Goal: Task Accomplishment & Management: Use online tool/utility

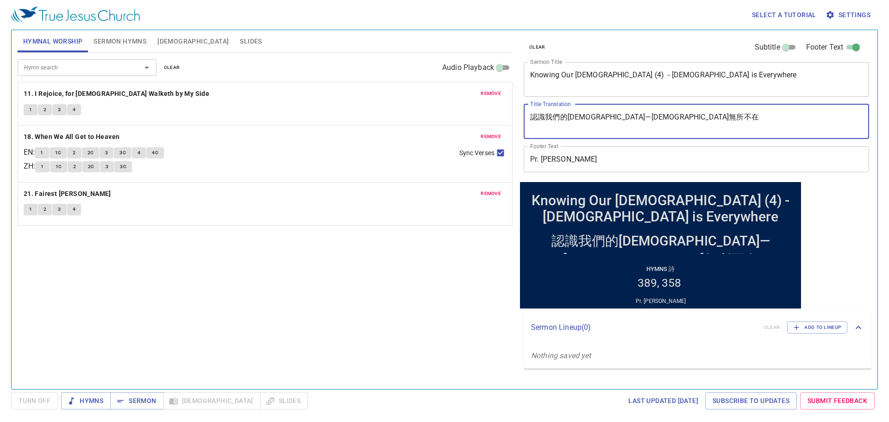
drag, startPoint x: 644, startPoint y: 124, endPoint x: 667, endPoint y: 97, distance: 34.8
click at [591, 112] on textarea "認識我們的[DEMOGRAPHIC_DATA]—[DEMOGRAPHIC_DATA]無所不在" at bounding box center [696, 121] width 332 height 18
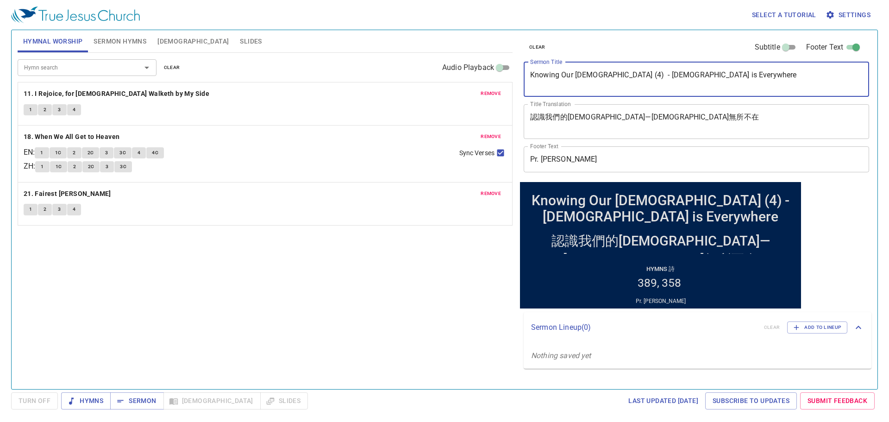
drag, startPoint x: 683, startPoint y: 83, endPoint x: 476, endPoint y: 63, distance: 207.8
click at [476, 63] on div "Hymnal Worship Sermon Hymns Bible Slides Hymn search Hymn search clear Audio Pl…" at bounding box center [444, 205] width 861 height 359
paste textarea "Speak to the Rock"
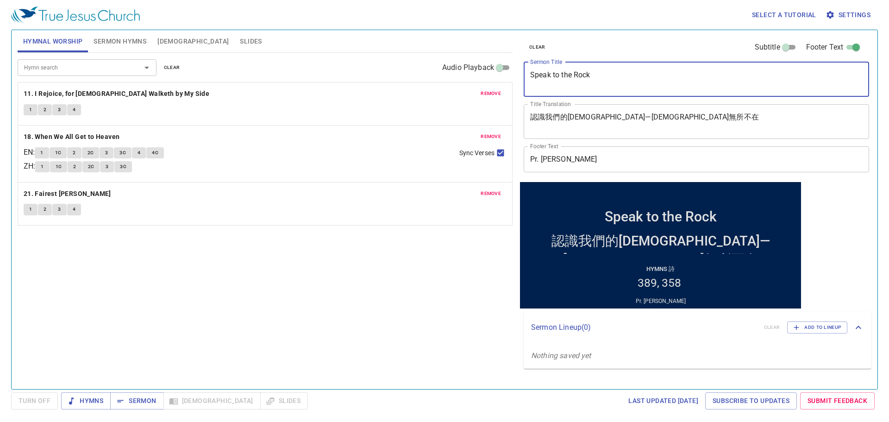
type textarea "Speak to the Rock"
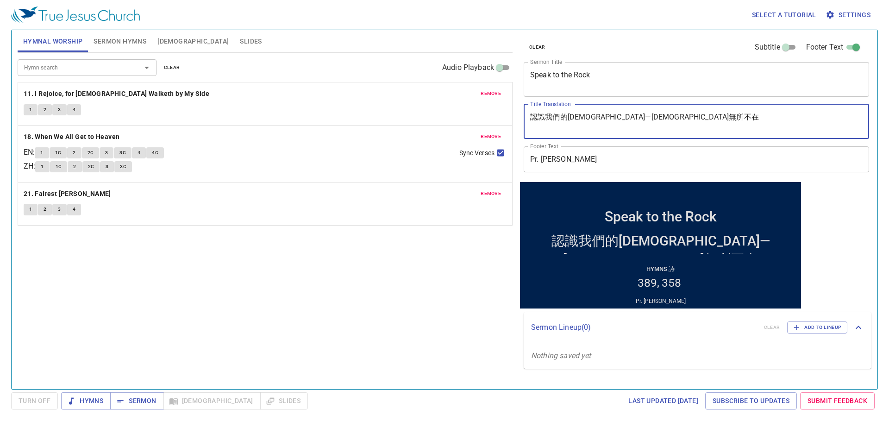
drag, startPoint x: 626, startPoint y: 119, endPoint x: 483, endPoint y: 113, distance: 143.1
click at [483, 113] on div "Hymnal Worship Sermon Hymns Bible Slides Hymn search Hymn search clear Audio Pl…" at bounding box center [444, 205] width 861 height 359
paste textarea "吩咐磐石"
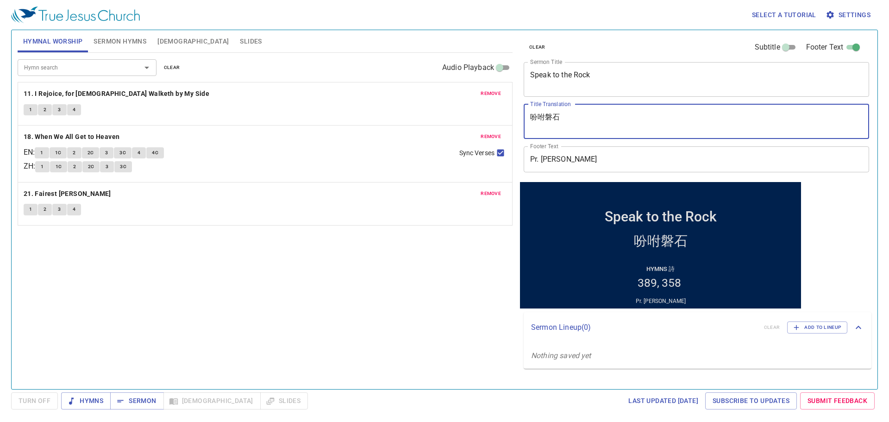
type textarea "吩咐磐石"
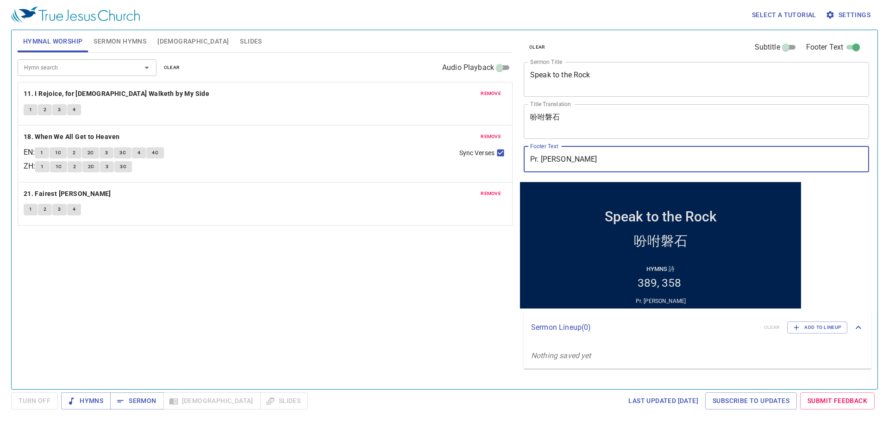
drag, startPoint x: 603, startPoint y: 163, endPoint x: 477, endPoint y: 150, distance: 126.5
click at [477, 150] on div "Hymnal Worship Sermon Hymns Bible Slides Hymn search Hymn search clear Audio Pl…" at bounding box center [444, 205] width 861 height 359
paste input "Br. [PERSON_NAME]"
type input "Br. [PERSON_NAME]"
click at [125, 44] on span "Sermon Hymns" at bounding box center [119, 42] width 53 height 12
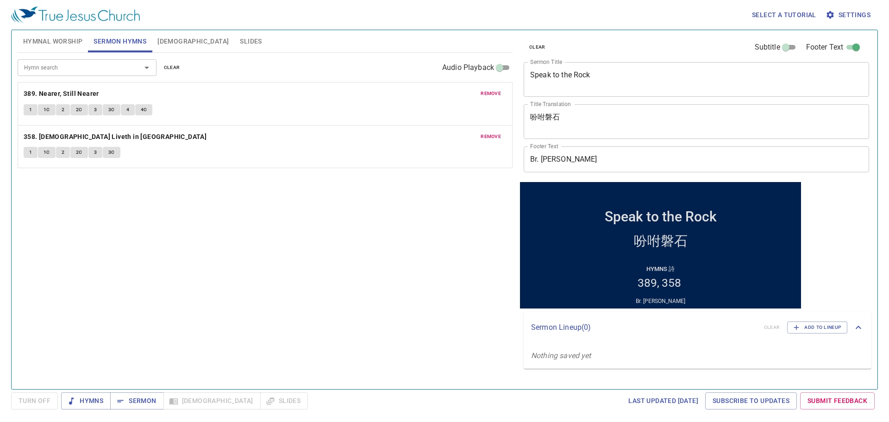
click at [485, 93] on span "remove" at bounding box center [490, 93] width 20 height 8
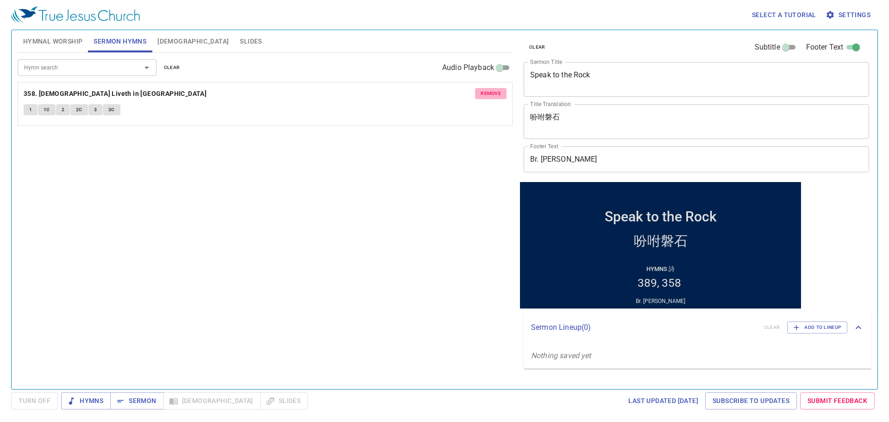
click at [485, 93] on span "remove" at bounding box center [490, 93] width 20 height 8
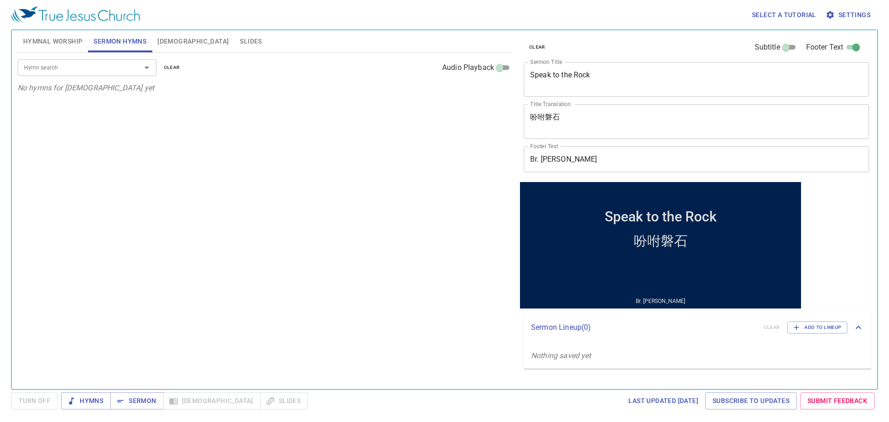
click at [97, 68] on input "Hymn search" at bounding box center [73, 67] width 106 height 11
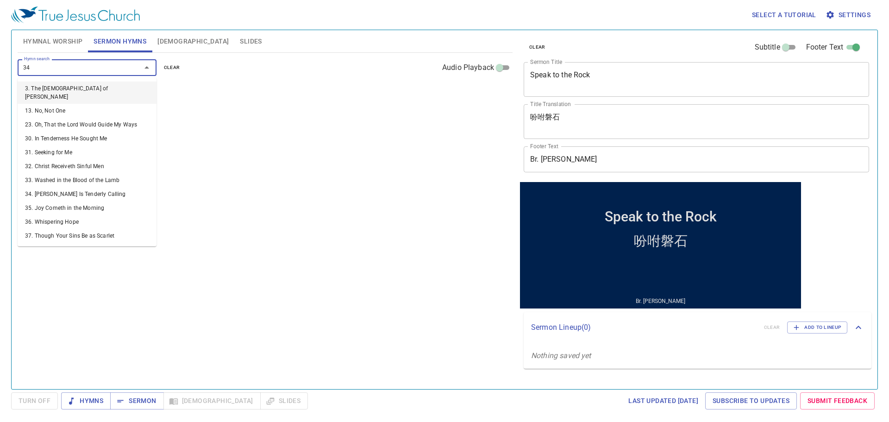
type input "347"
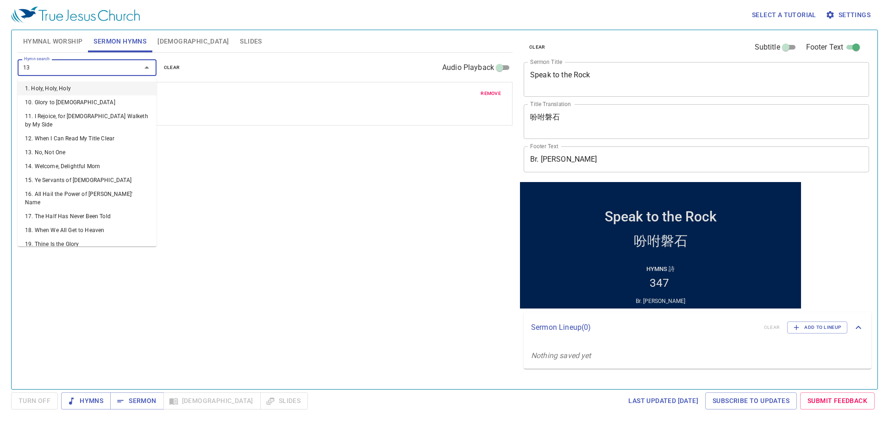
type input "133"
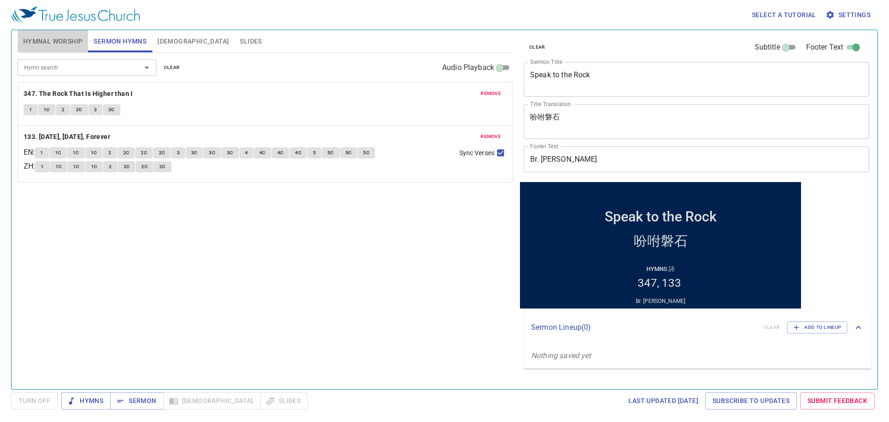
click at [60, 42] on span "Hymnal Worship" at bounding box center [53, 42] width 60 height 12
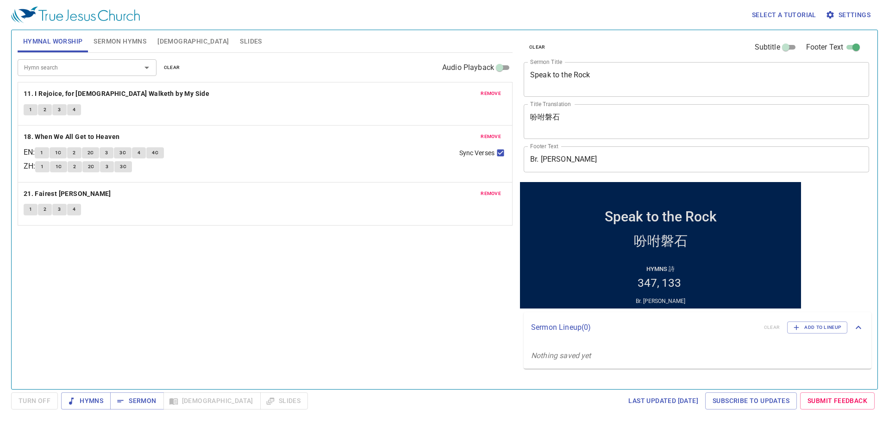
click at [482, 96] on span "remove" at bounding box center [490, 93] width 20 height 8
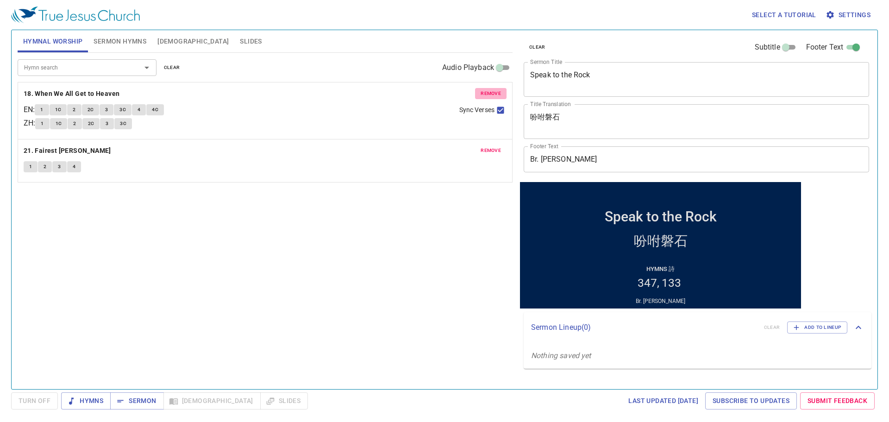
click at [482, 96] on span "remove" at bounding box center [490, 93] width 20 height 8
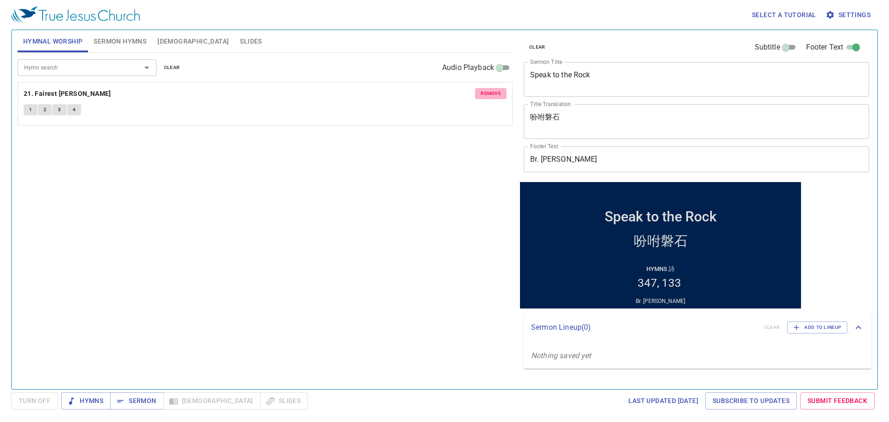
click at [476, 95] on button "remove" at bounding box center [490, 93] width 31 height 11
click at [129, 69] on div at bounding box center [140, 67] width 24 height 13
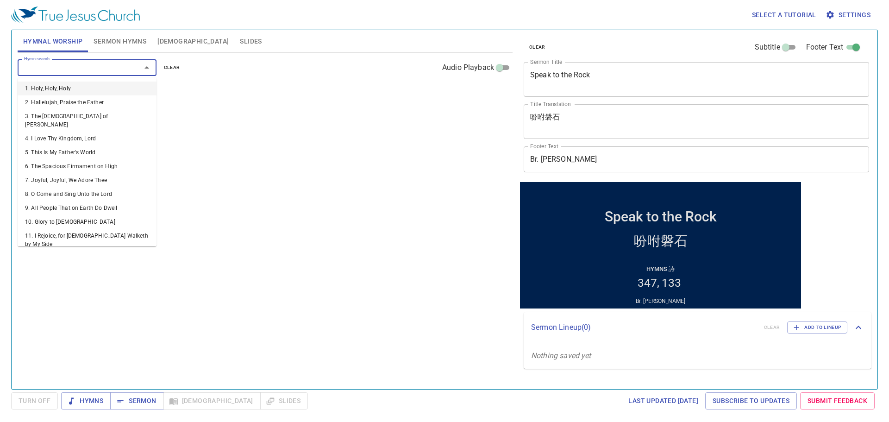
scroll to position [7295, 0]
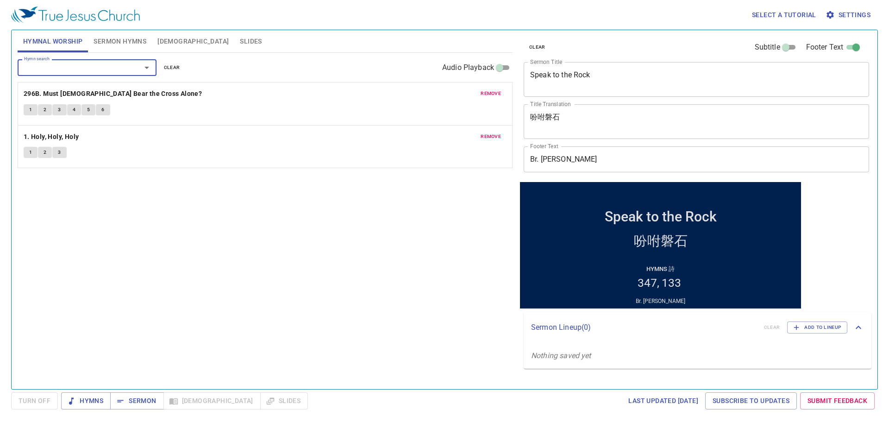
click at [135, 72] on div at bounding box center [140, 67] width 24 height 13
type input "5"
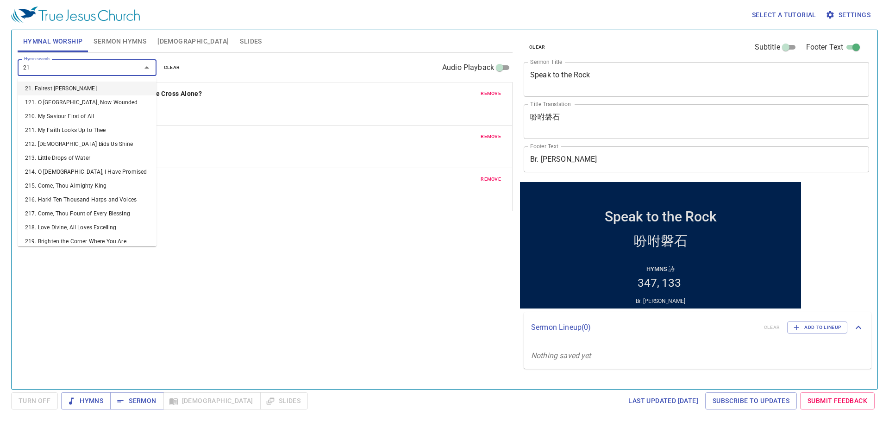
type input "215"
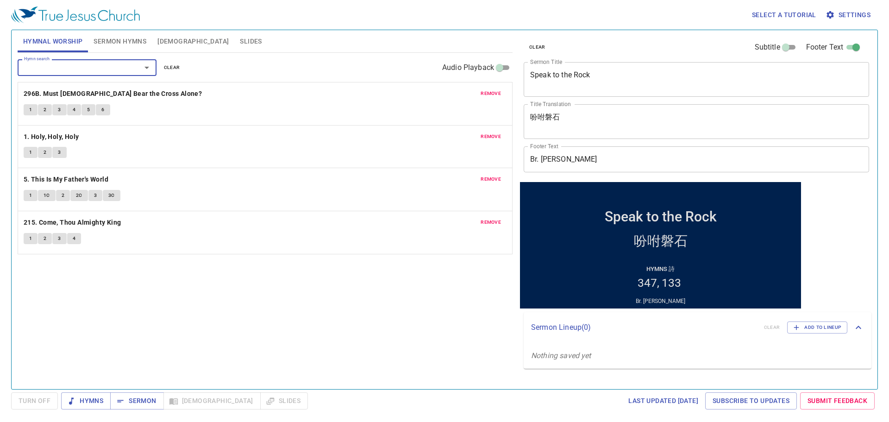
click at [497, 137] on span "remove" at bounding box center [490, 136] width 20 height 8
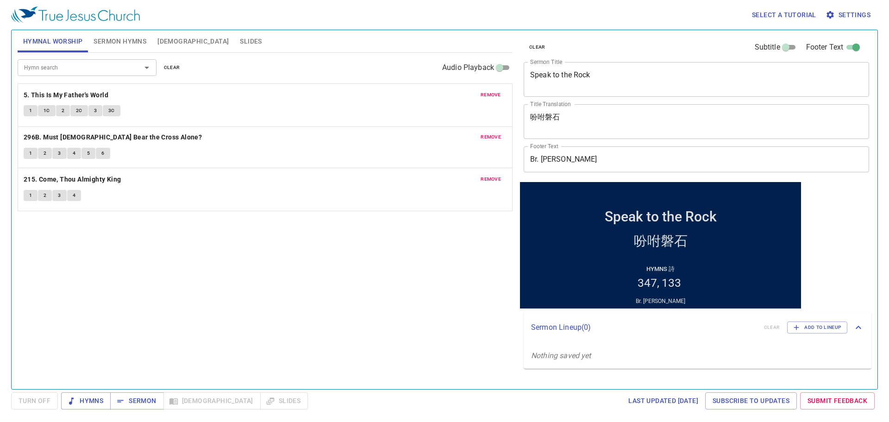
drag, startPoint x: 141, startPoint y: 137, endPoint x: 145, endPoint y: 92, distance: 45.5
click at [145, 168] on div "remove 296B. Must Jesus Bear the Cross Alone? 1 2 3 4 5 6 remove 5. This Is My …" at bounding box center [265, 189] width 495 height 43
drag, startPoint x: 147, startPoint y: 185, endPoint x: 157, endPoint y: 134, distance: 52.3
click at [157, 168] on div "remove 5. This Is My Father's World 1 1C 2 2C 3 3C remove 296B. Must Jesus Bear…" at bounding box center [265, 189] width 495 height 43
click at [480, 177] on button "remove" at bounding box center [490, 179] width 31 height 11
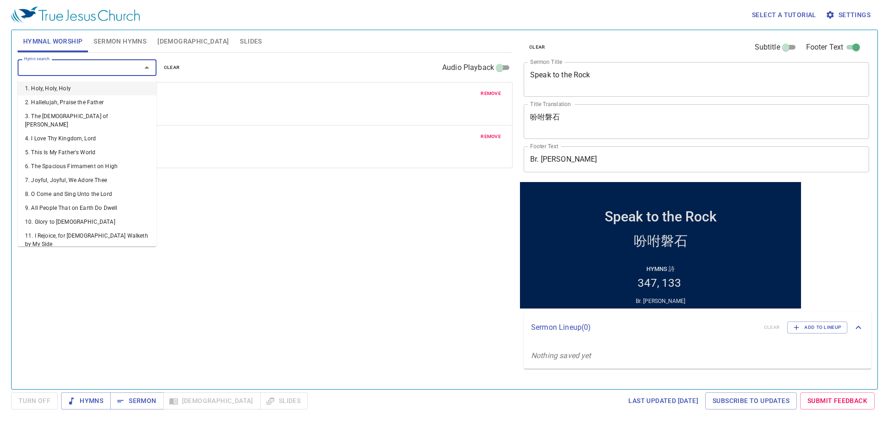
click at [120, 71] on input "Hymn search" at bounding box center [73, 67] width 106 height 11
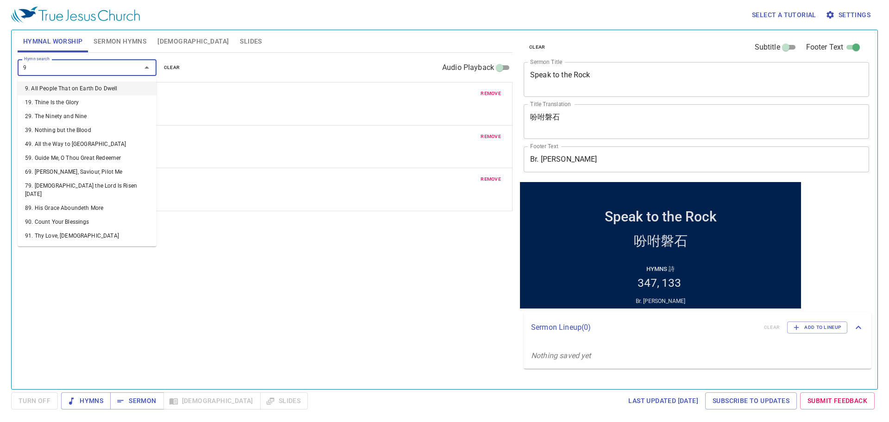
type input "96"
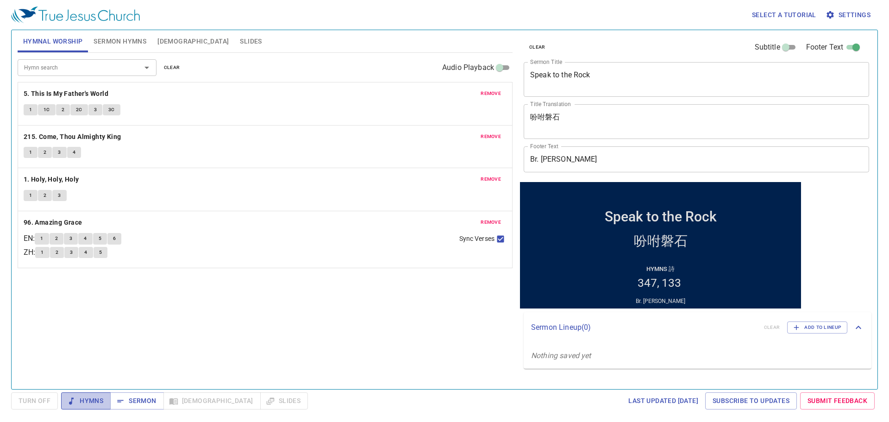
click at [92, 405] on span "Hymns" at bounding box center [85, 401] width 35 height 12
click at [77, 93] on b "5. This Is My Father's World" at bounding box center [66, 94] width 85 height 12
click at [78, 90] on b "5. This Is My Father's World" at bounding box center [66, 94] width 85 height 12
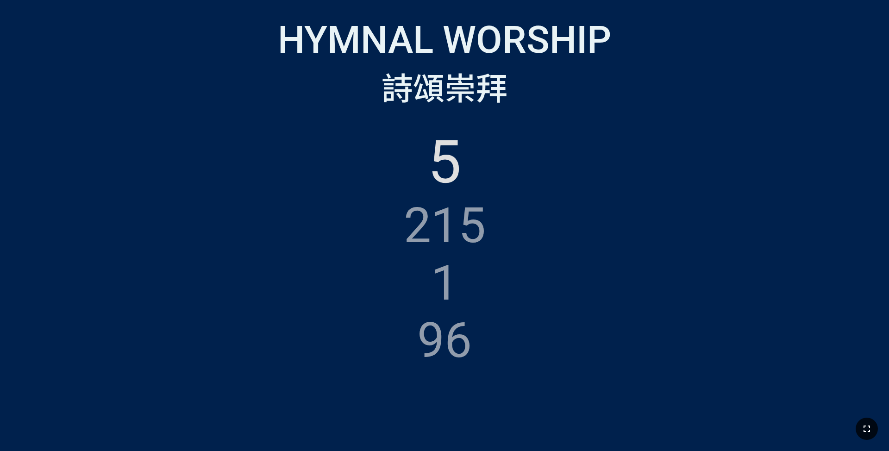
click at [864, 429] on icon "button" at bounding box center [866, 428] width 11 height 11
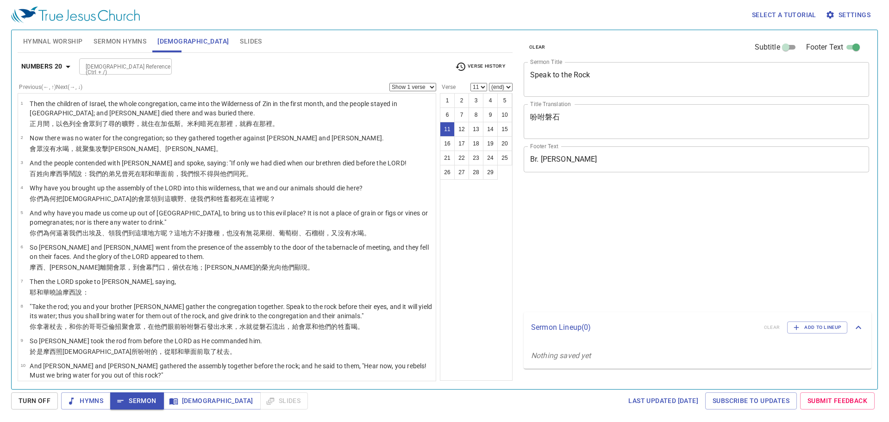
select select "11"
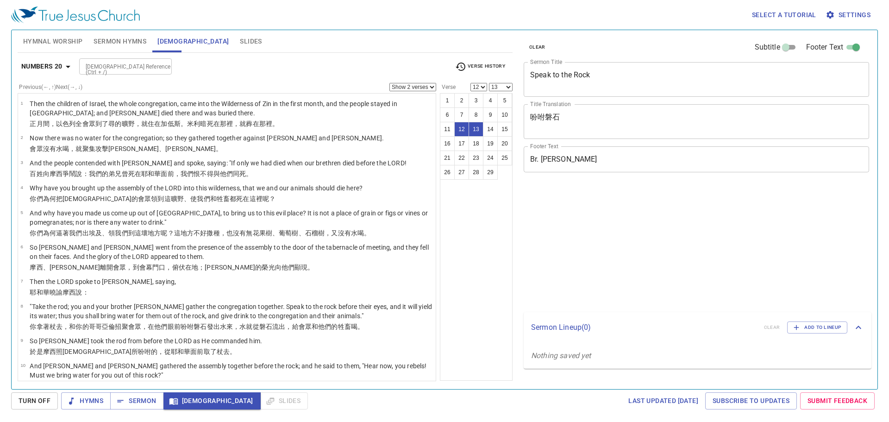
select select "2"
select select "12"
select select "13"
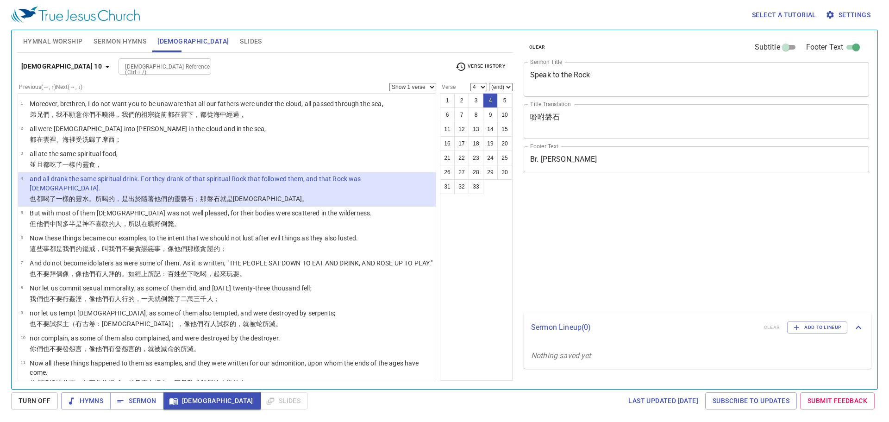
select select "4"
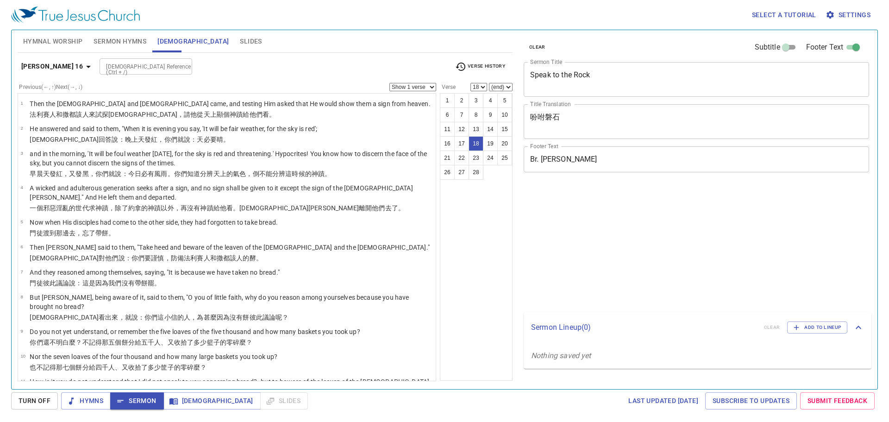
select select "18"
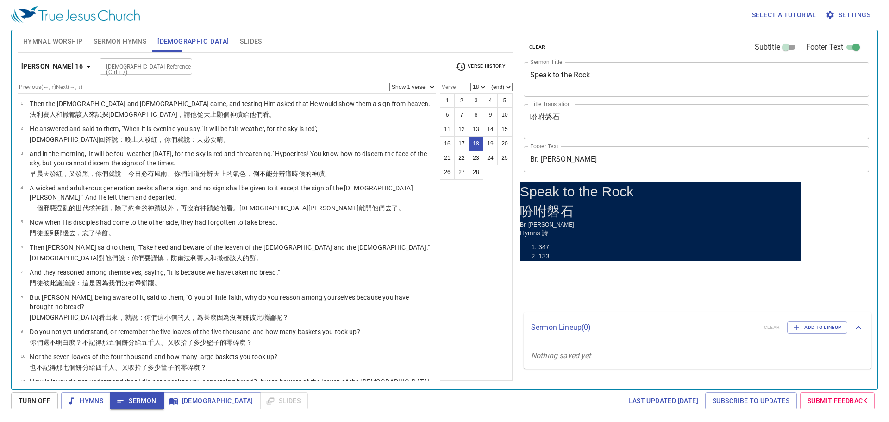
scroll to position [344, 0]
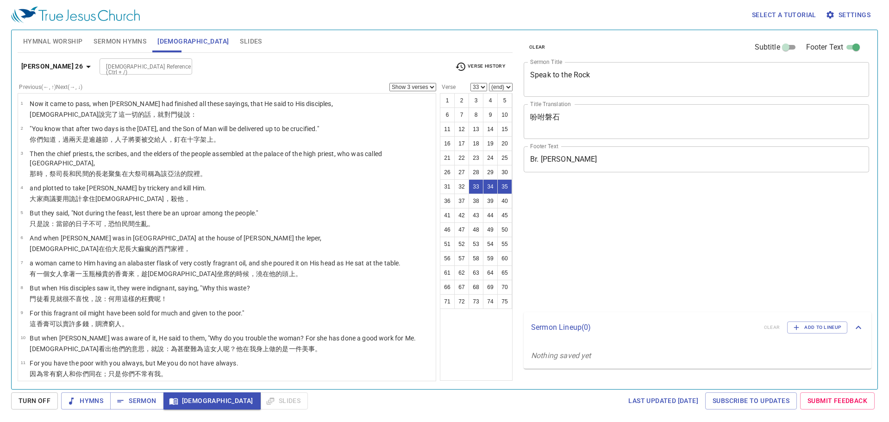
select select "3"
select select "33"
select select "3"
select select "33"
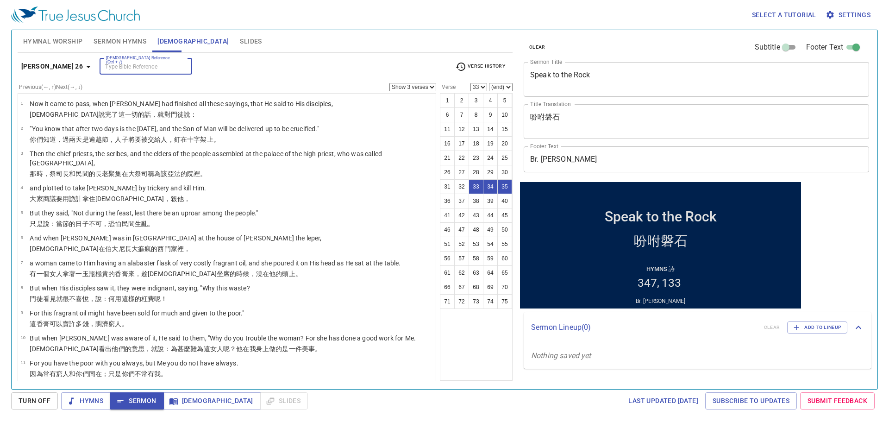
scroll to position [719, 0]
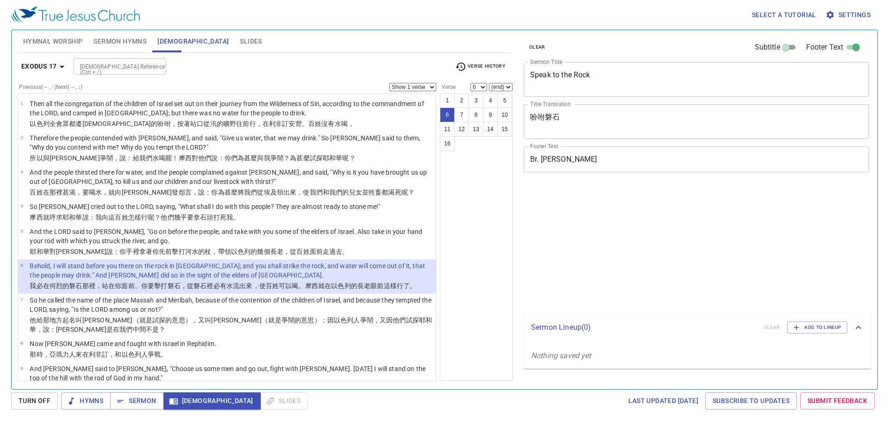
select select "6"
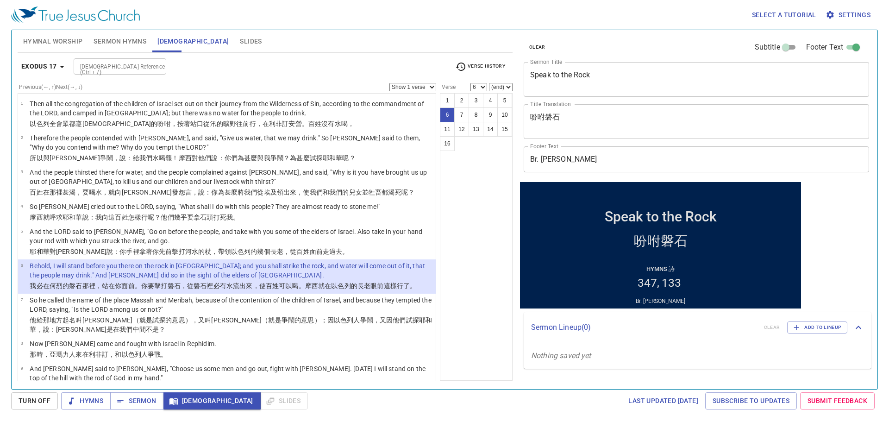
click at [134, 67] on input "Bible Reference (Ctrl + /)" at bounding box center [112, 66] width 72 height 11
click at [128, 62] on input "[DEMOGRAPHIC_DATA] Reference (Ctrl + /)" at bounding box center [112, 66] width 72 height 11
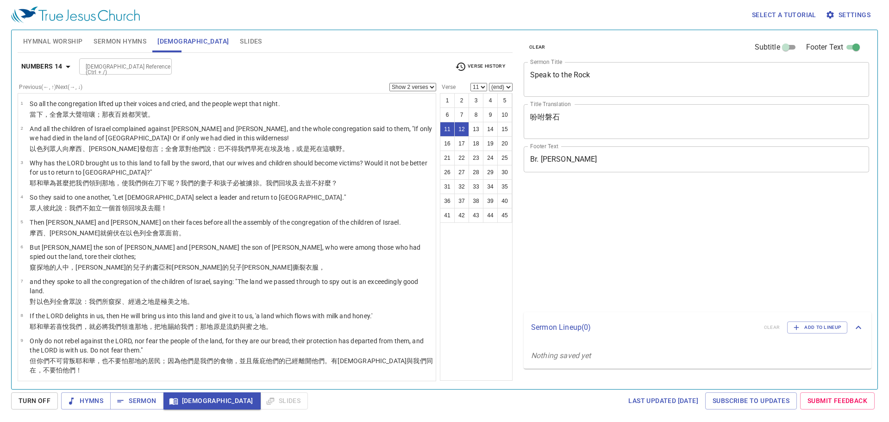
select select "2"
select select "11"
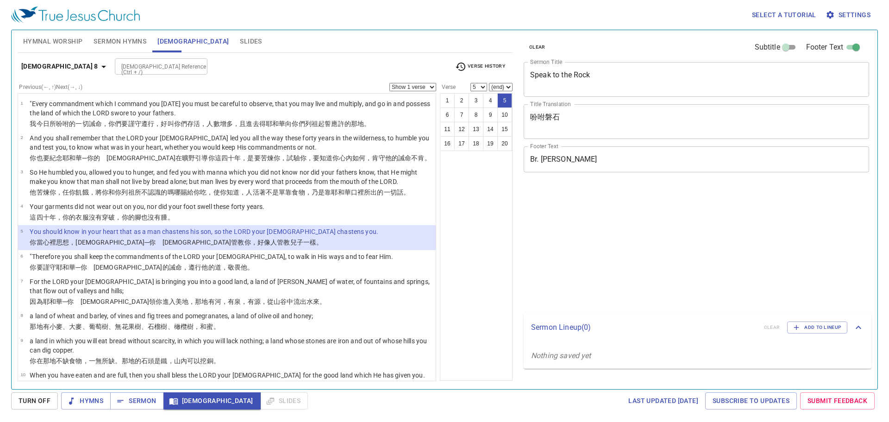
select select "5"
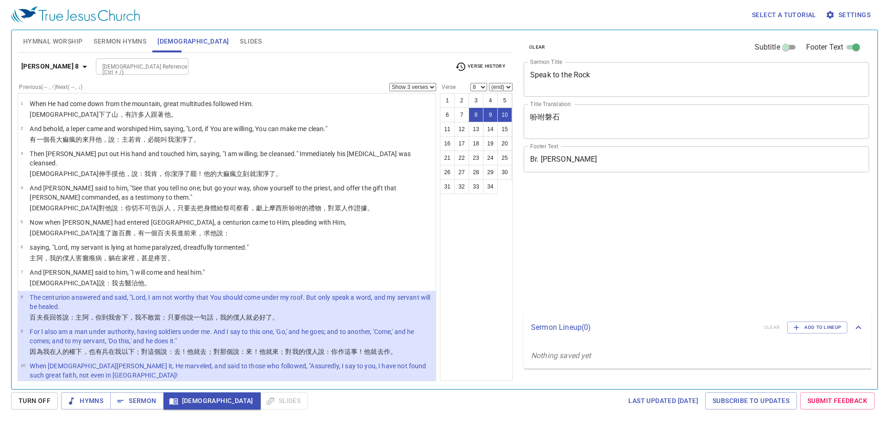
select select "3"
select select "8"
select select "3"
select select "8"
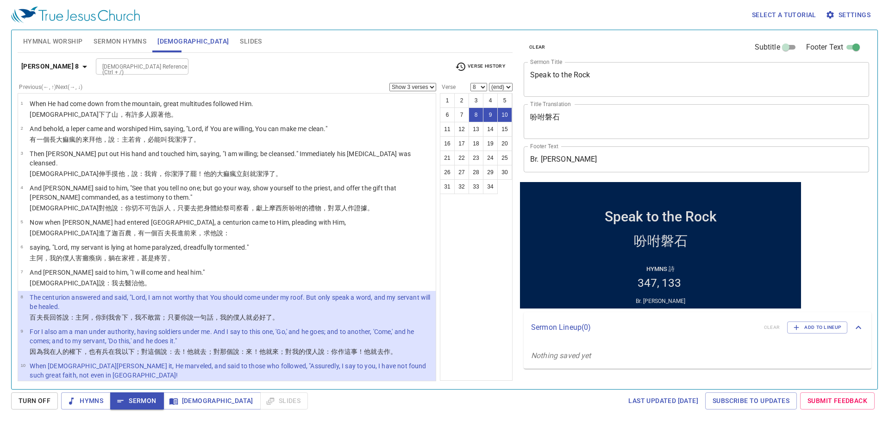
scroll to position [62, 0]
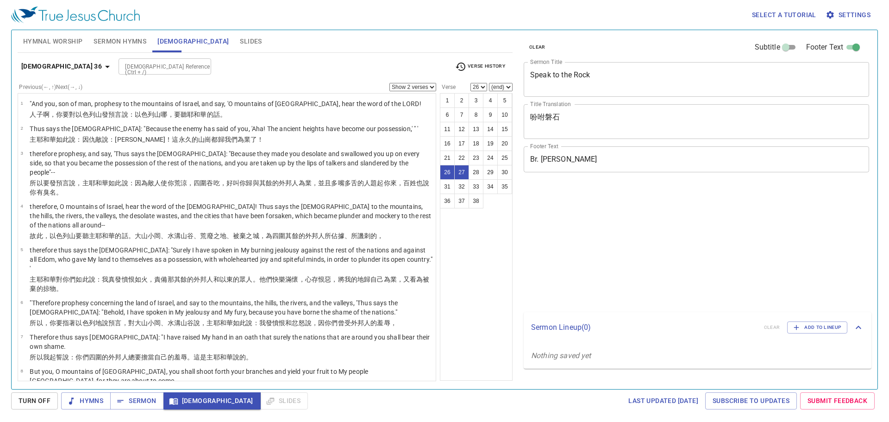
select select "2"
select select "26"
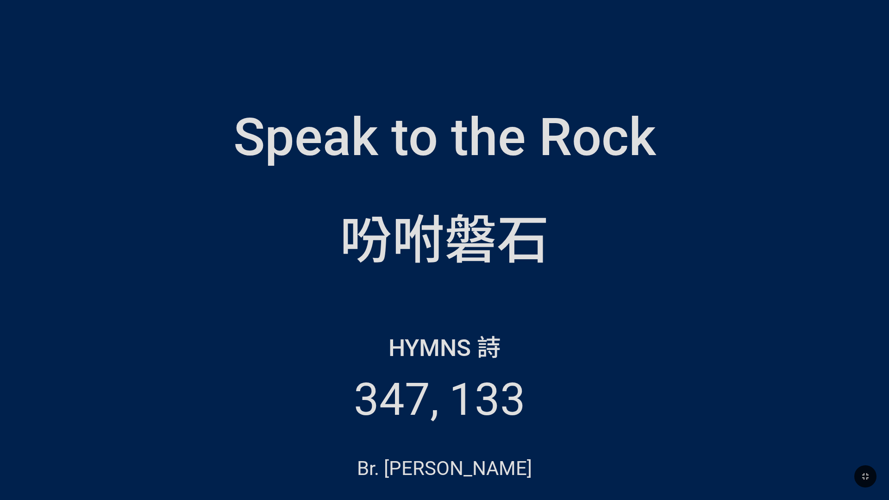
click at [265, 221] on div "吩咐磐石" at bounding box center [444, 231] width 869 height 106
